Goal: Find contact information: Obtain details needed to contact an individual or organization

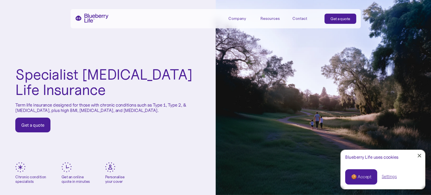
click at [360, 173] on link "🍪 Accept" at bounding box center [361, 176] width 32 height 15
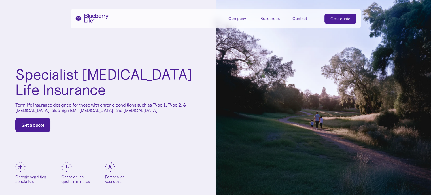
click at [235, 19] on div "Company" at bounding box center [238, 18] width 18 height 5
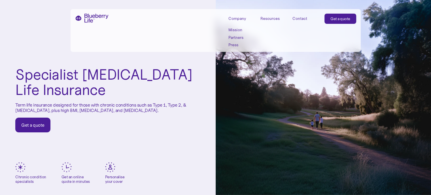
click at [236, 29] on link "Mission" at bounding box center [242, 30] width 26 height 5
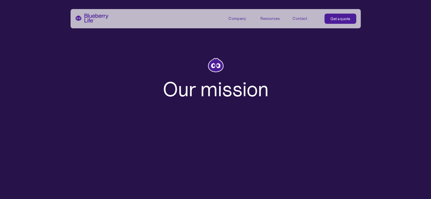
scroll to position [142, 0]
